Goal: Task Accomplishment & Management: Use online tool/utility

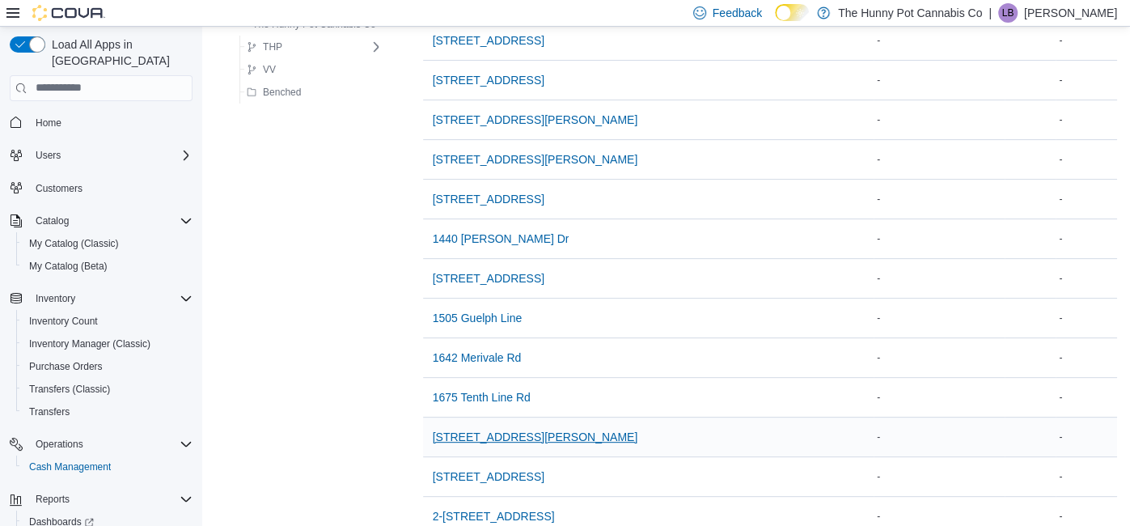
scroll to position [312, 0]
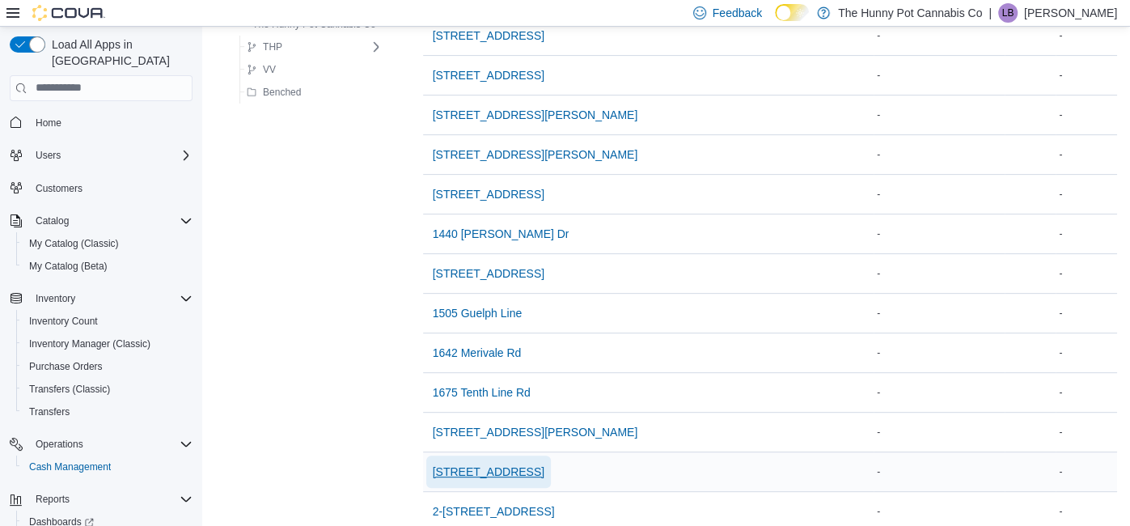
click at [474, 479] on span "[STREET_ADDRESS]" at bounding box center [489, 471] width 112 height 32
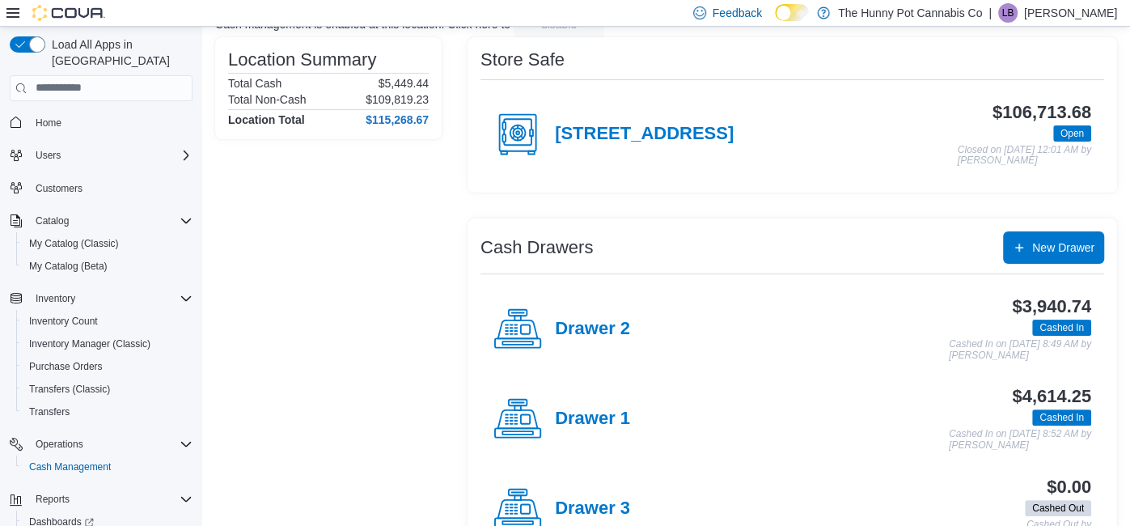
scroll to position [129, 0]
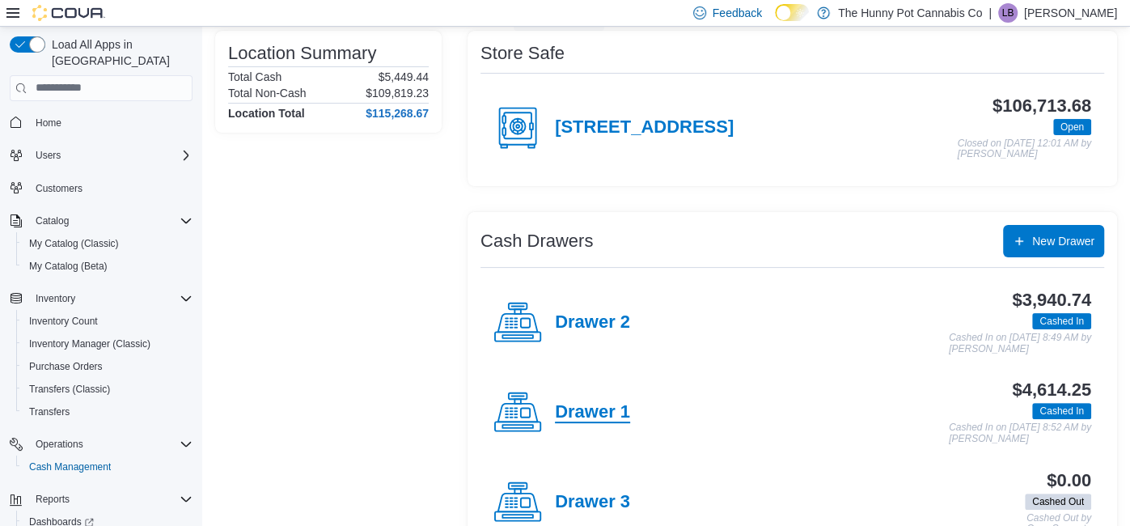
click at [589, 409] on h4 "Drawer 1" at bounding box center [592, 412] width 75 height 21
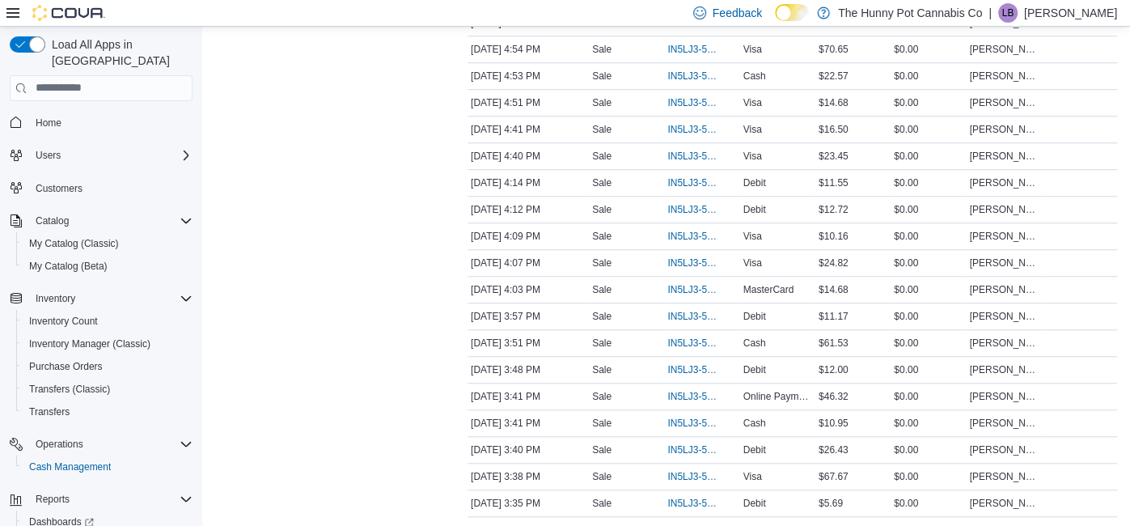
scroll to position [758, 0]
click at [700, 264] on span "IN5LJ3-5954990" at bounding box center [701, 261] width 69 height 19
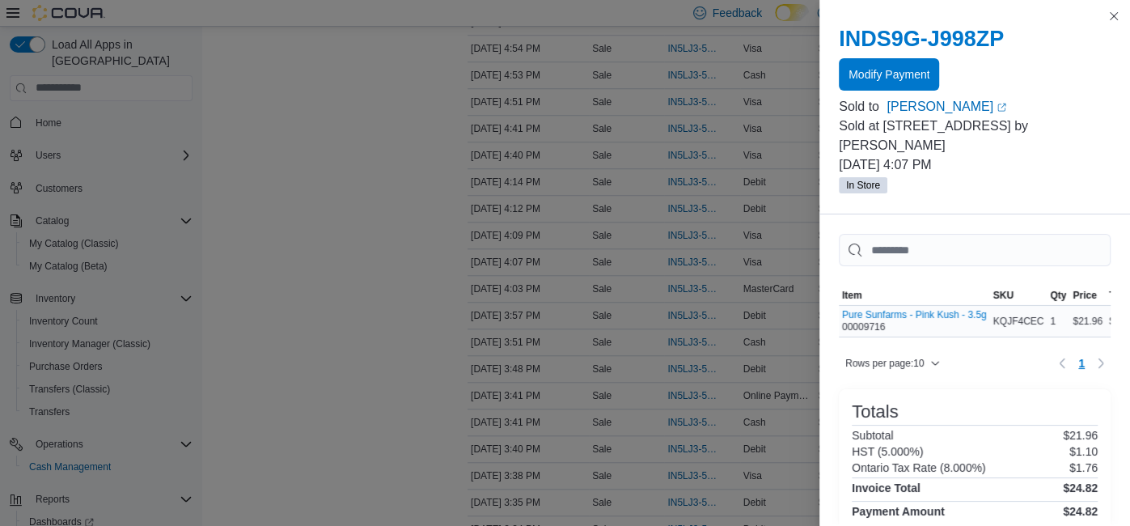
scroll to position [150, 0]
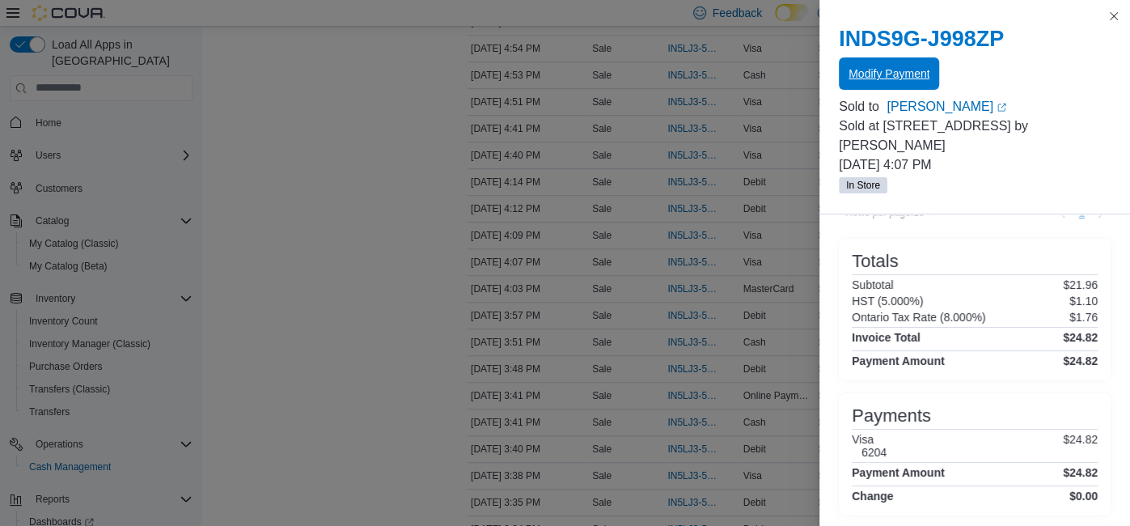
click at [860, 59] on span "Modify Payment" at bounding box center [889, 73] width 81 height 32
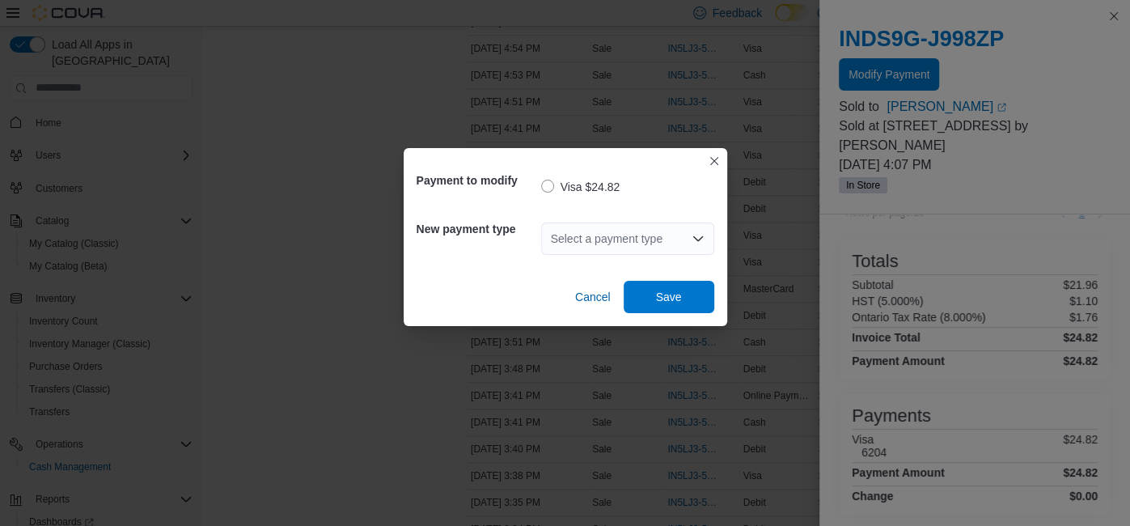
click at [609, 230] on div "Select a payment type" at bounding box center [627, 238] width 173 height 32
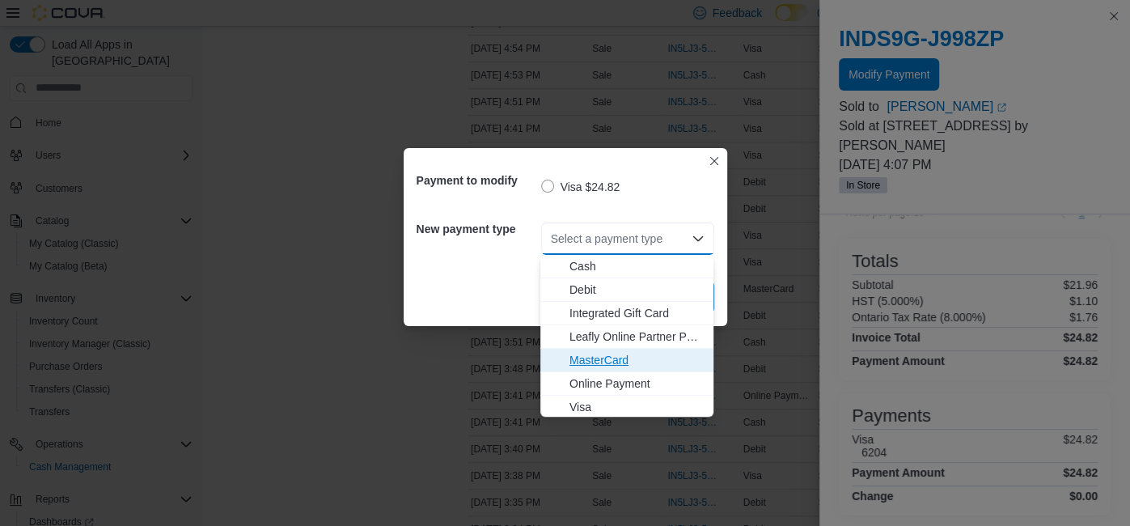
click at [600, 356] on span "MasterCard" at bounding box center [636, 360] width 134 height 16
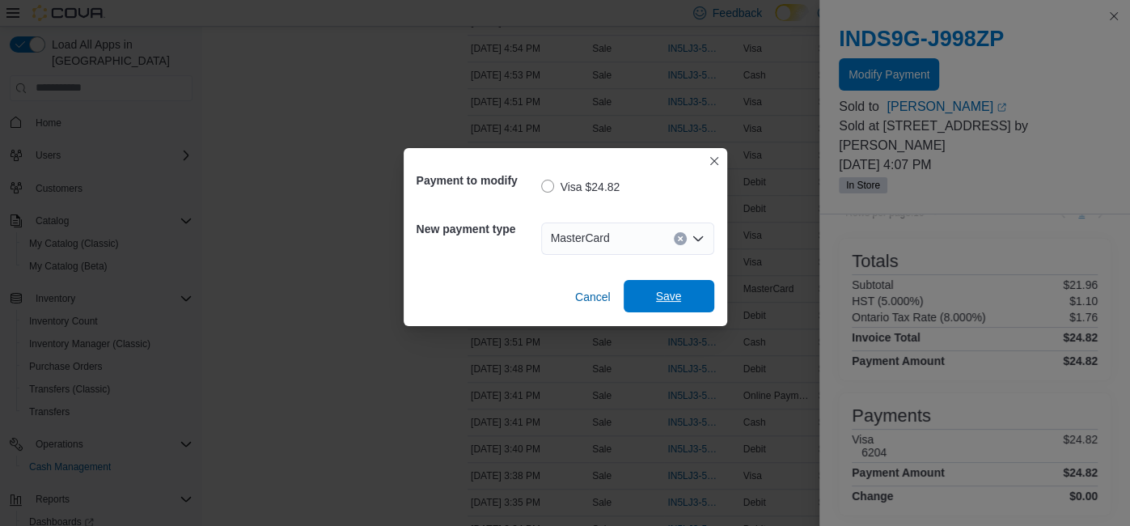
click at [677, 283] on span "Save" at bounding box center [668, 296] width 71 height 32
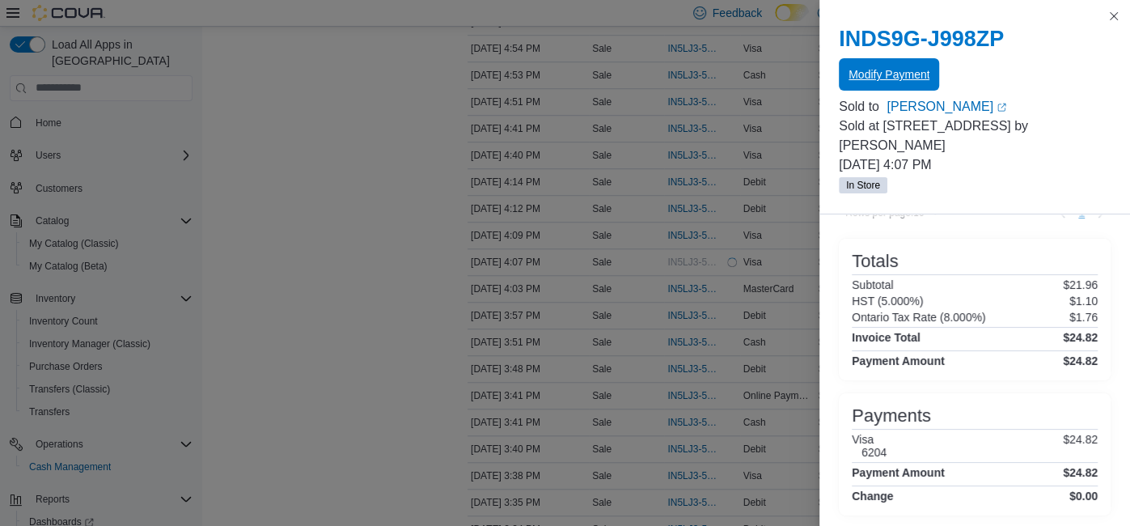
scroll to position [0, 0]
